Goal: Task Accomplishment & Management: Complete application form

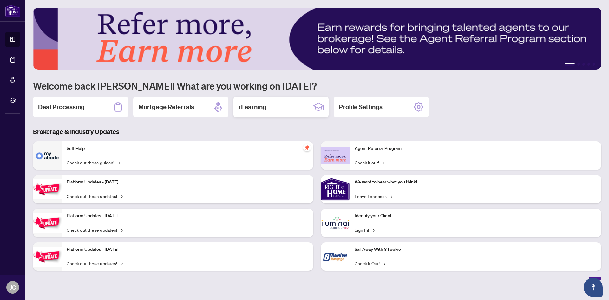
click at [262, 108] on h2 "rLearning" at bounding box center [253, 106] width 28 height 9
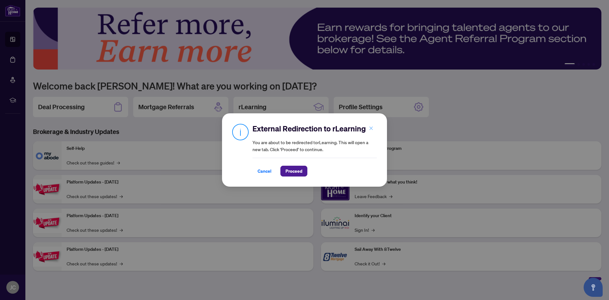
click at [370, 128] on icon "close" at bounding box center [371, 128] width 4 height 4
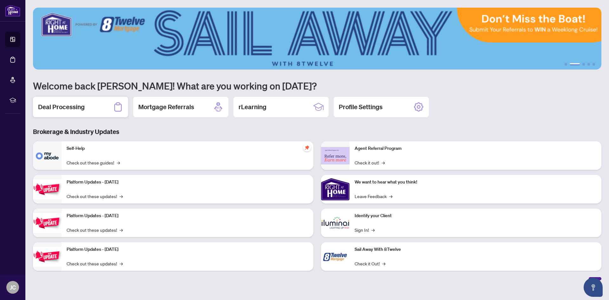
click at [99, 107] on div "Deal Processing" at bounding box center [80, 107] width 95 height 20
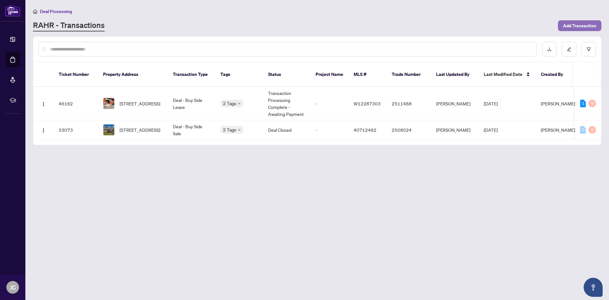
click at [576, 26] on span "Add Transaction" at bounding box center [579, 26] width 33 height 10
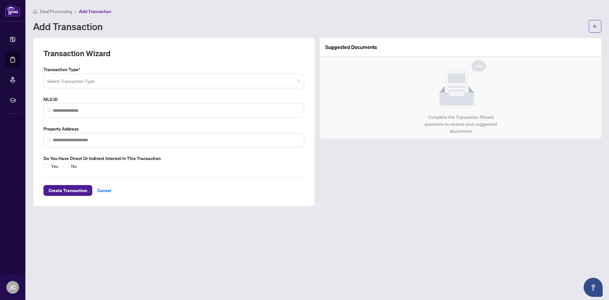
click at [288, 85] on input "search" at bounding box center [170, 82] width 247 height 14
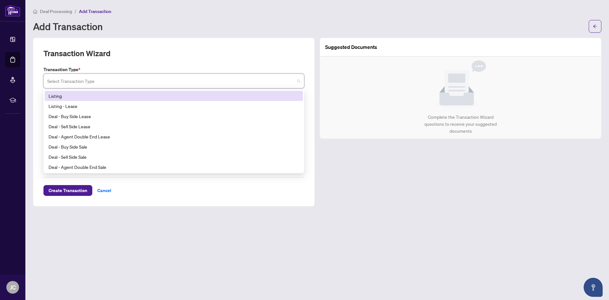
click at [235, 94] on div "Listing" at bounding box center [174, 95] width 251 height 7
